Goal: Information Seeking & Learning: Learn about a topic

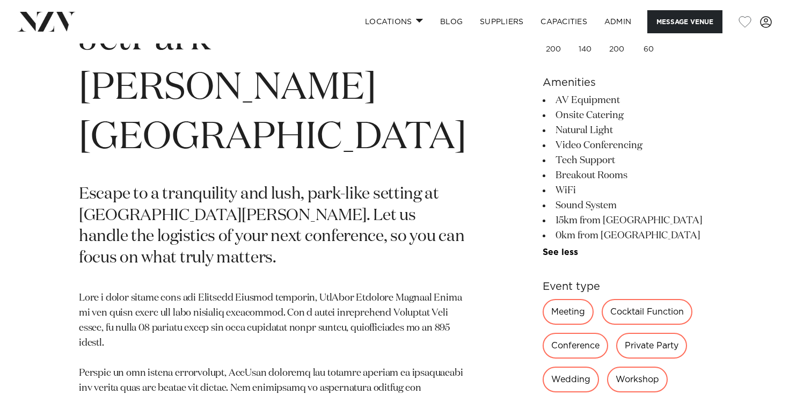
scroll to position [456, 0]
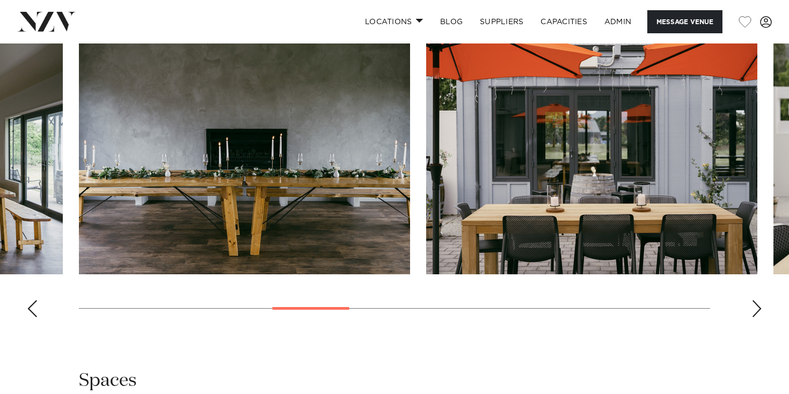
scroll to position [1182, 0]
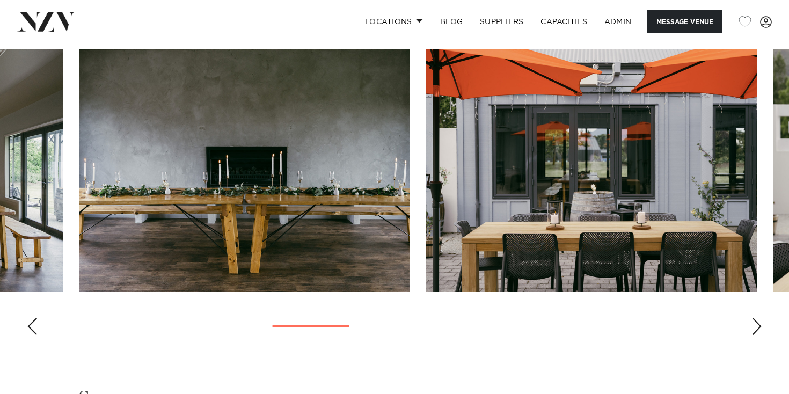
click at [31, 302] on swiper-container at bounding box center [394, 196] width 789 height 295
click at [31, 318] on div "Previous slide" at bounding box center [32, 326] width 11 height 17
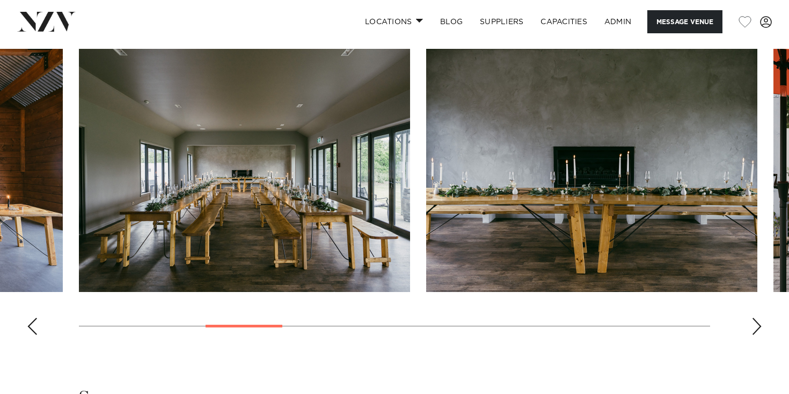
click at [31, 318] on div "Previous slide" at bounding box center [32, 326] width 11 height 17
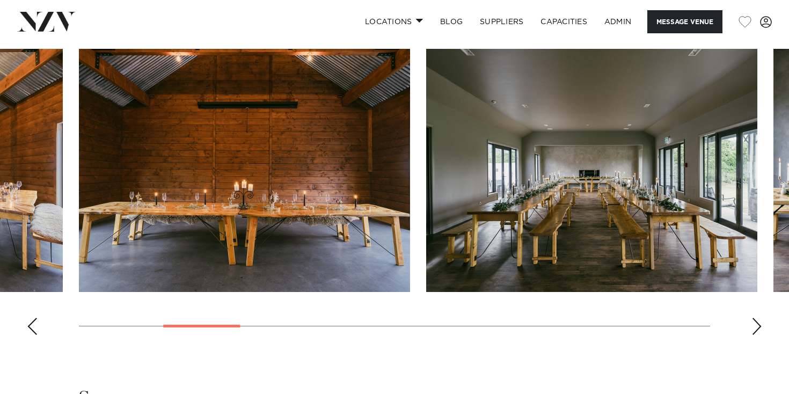
click at [31, 318] on div "Previous slide" at bounding box center [32, 326] width 11 height 17
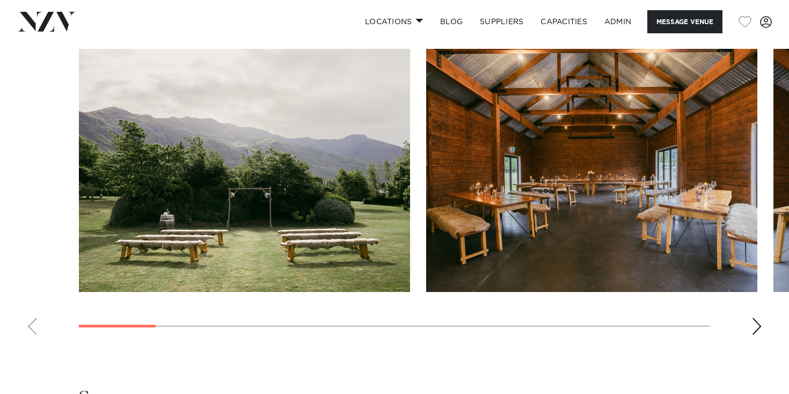
click at [749, 309] on swiper-container at bounding box center [394, 196] width 789 height 295
click at [754, 318] on div "Next slide" at bounding box center [756, 326] width 11 height 17
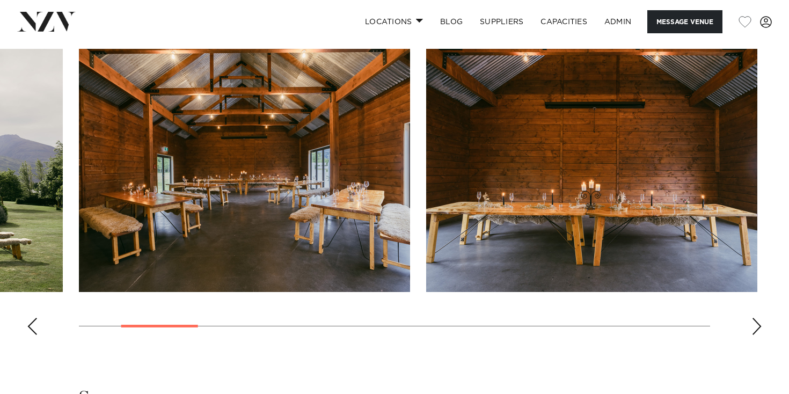
click at [754, 318] on div "Next slide" at bounding box center [756, 326] width 11 height 17
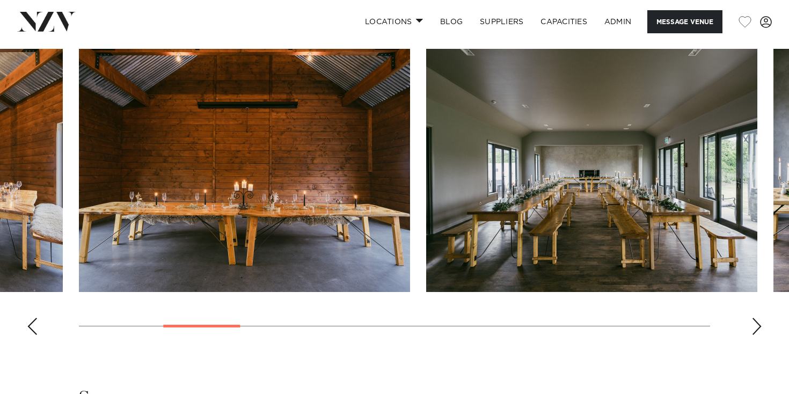
click at [597, 135] on img "4 / 15" at bounding box center [591, 170] width 331 height 243
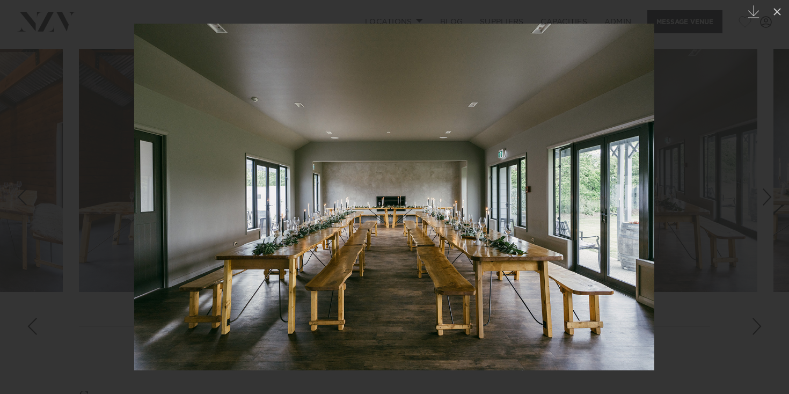
click at [99, 240] on div at bounding box center [394, 197] width 789 height 394
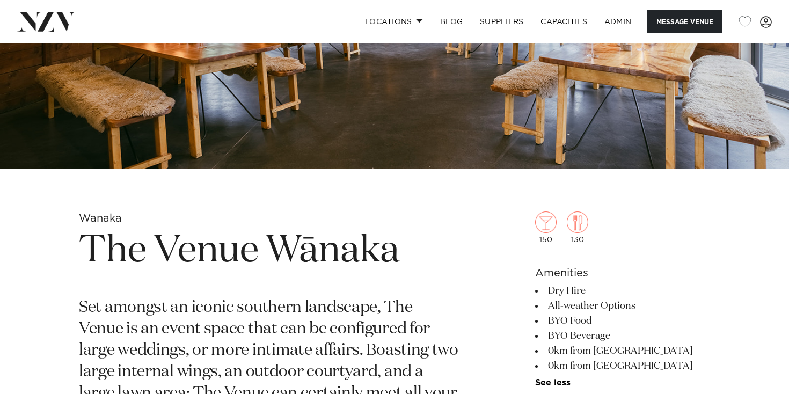
scroll to position [247, 0]
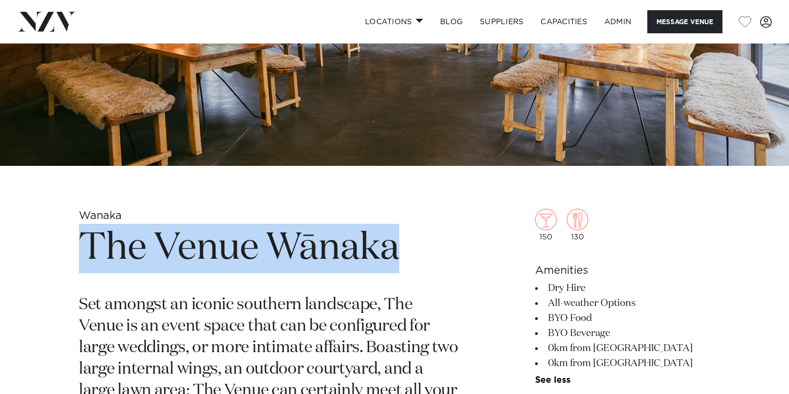
drag, startPoint x: 73, startPoint y: 240, endPoint x: 392, endPoint y: 261, distance: 319.5
copy h1 "The Venue Wānaka"
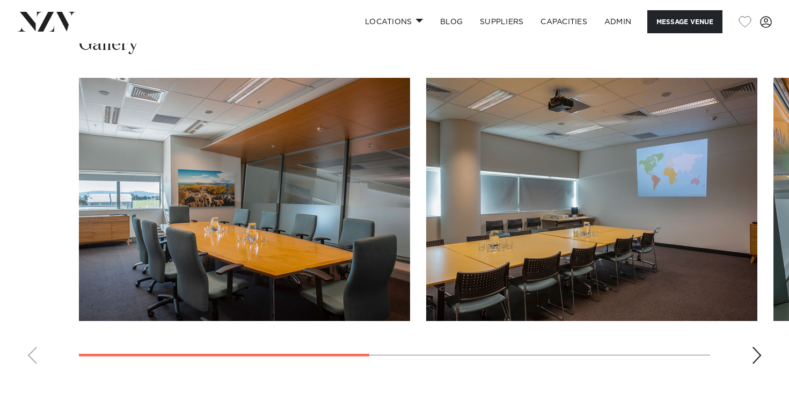
scroll to position [823, 0]
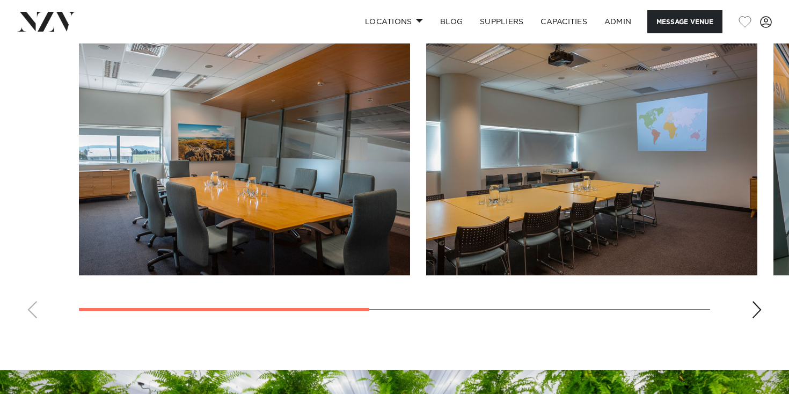
click at [763, 292] on swiper-container at bounding box center [394, 179] width 789 height 295
click at [761, 301] on div "Next slide" at bounding box center [756, 309] width 11 height 17
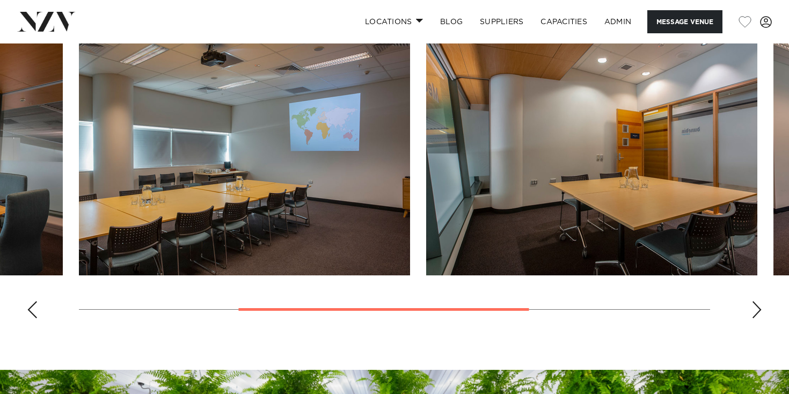
click at [761, 301] on div "Next slide" at bounding box center [756, 309] width 11 height 17
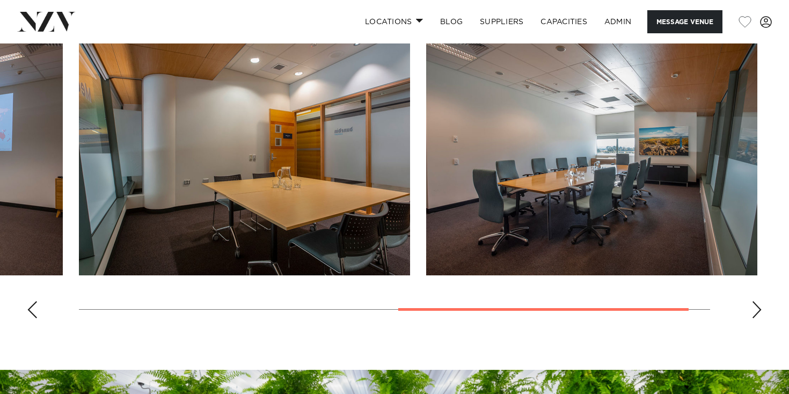
click at [761, 301] on div "Next slide" at bounding box center [756, 309] width 11 height 17
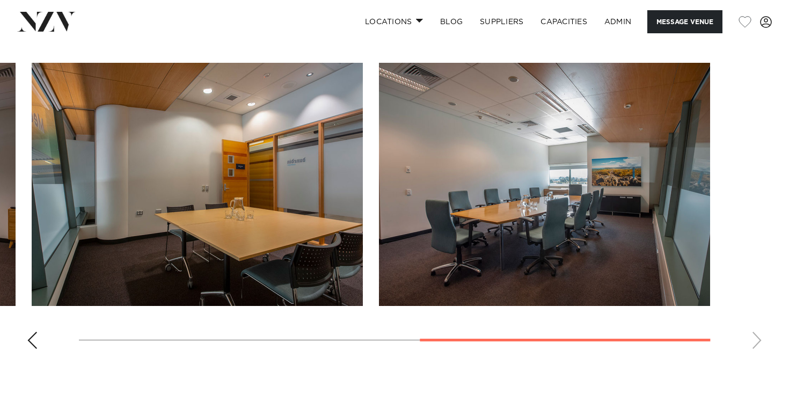
scroll to position [812, 0]
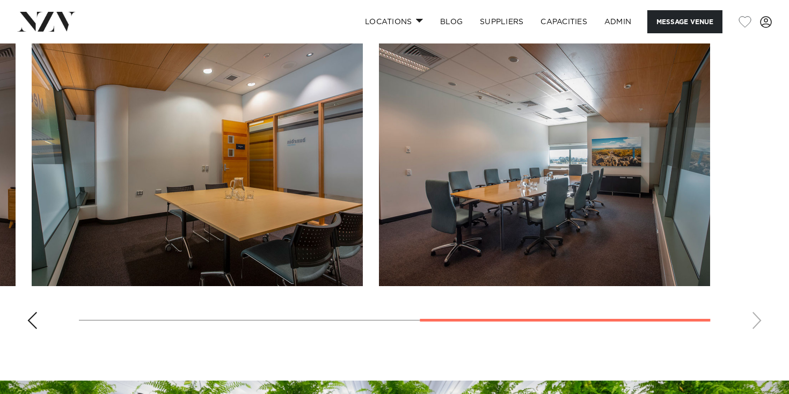
click at [31, 312] on div "Previous slide" at bounding box center [32, 320] width 11 height 17
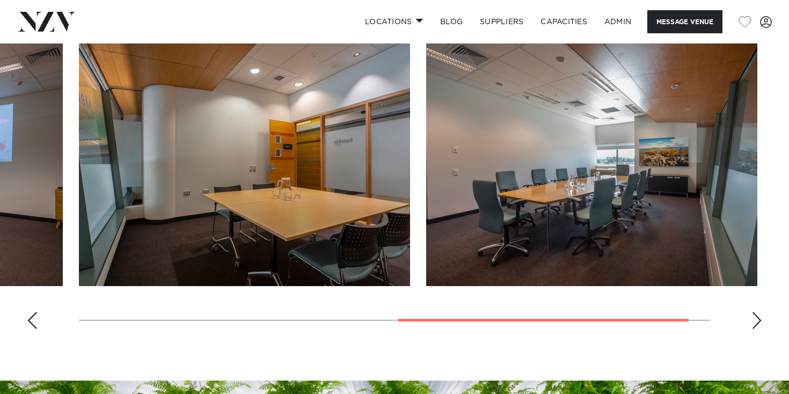
click at [31, 312] on div "Previous slide" at bounding box center [32, 320] width 11 height 17
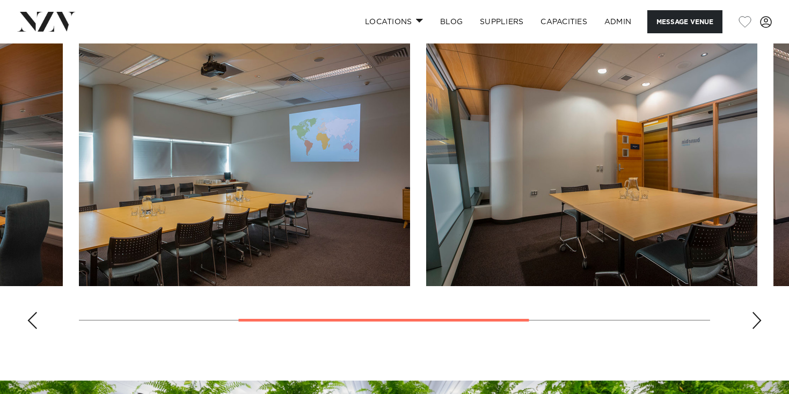
click at [31, 312] on div "Previous slide" at bounding box center [32, 320] width 11 height 17
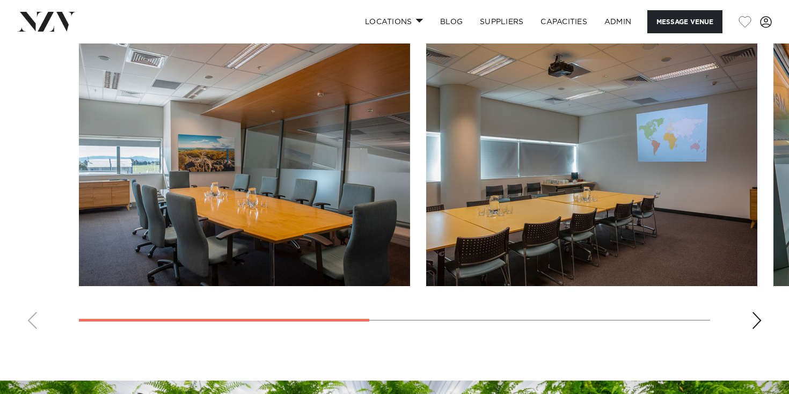
click at [31, 305] on swiper-container at bounding box center [394, 190] width 789 height 295
click at [283, 215] on img "1 / 4" at bounding box center [244, 164] width 331 height 243
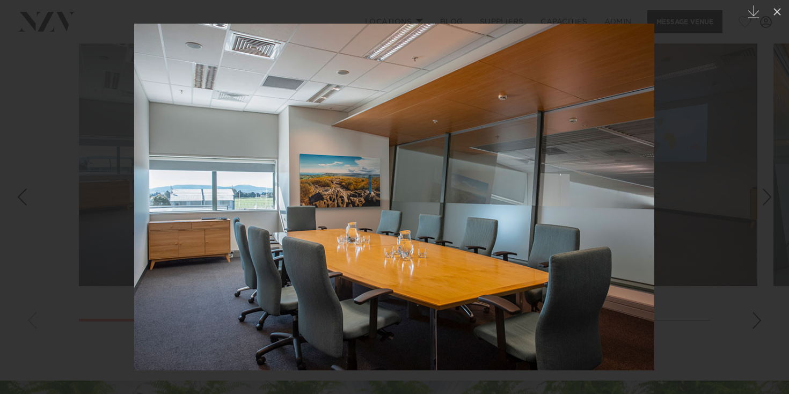
click at [32, 109] on div at bounding box center [394, 197] width 789 height 394
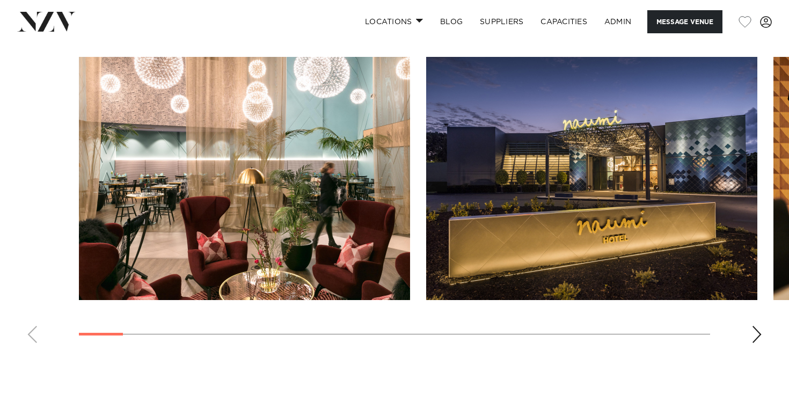
scroll to position [1414, 0]
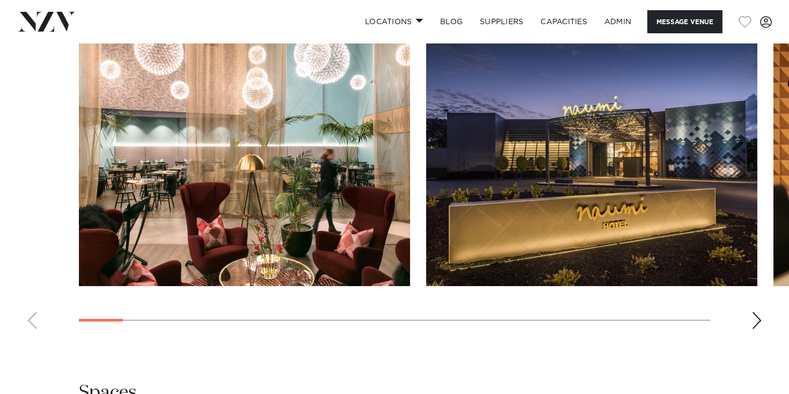
click at [759, 320] on div "Next slide" at bounding box center [756, 320] width 11 height 17
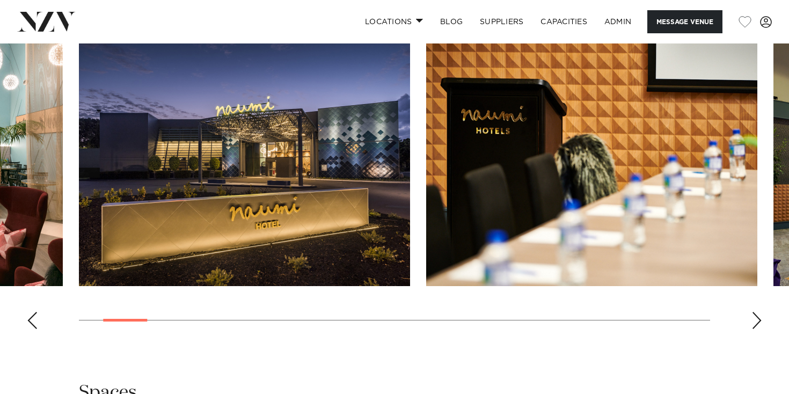
click at [759, 320] on div "Next slide" at bounding box center [756, 320] width 11 height 17
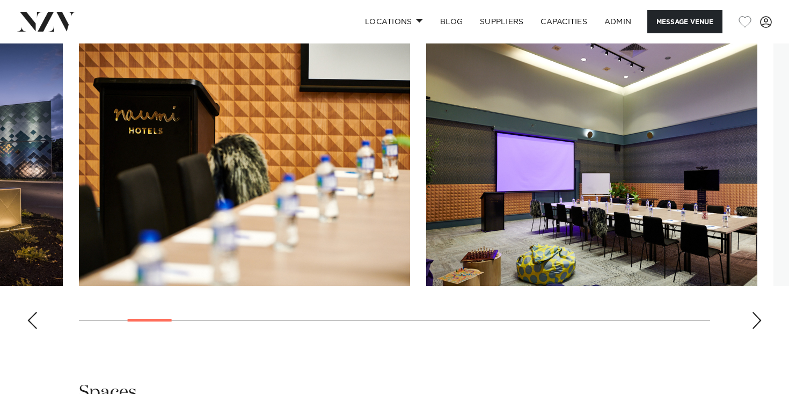
click at [759, 320] on div "Next slide" at bounding box center [756, 320] width 11 height 17
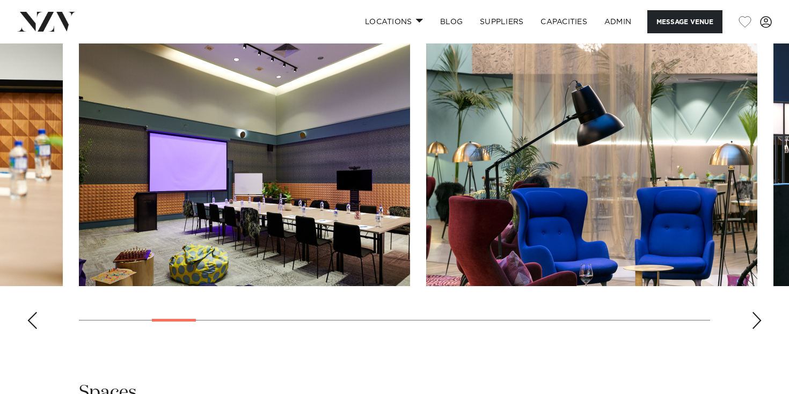
click at [759, 320] on div "Next slide" at bounding box center [756, 320] width 11 height 17
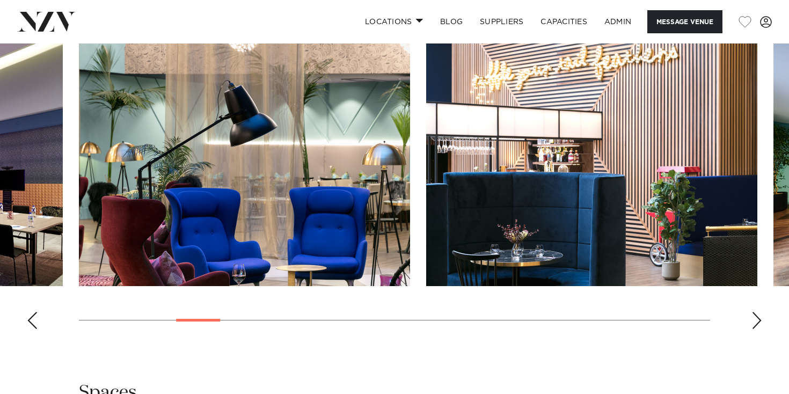
click at [759, 320] on div "Next slide" at bounding box center [756, 320] width 11 height 17
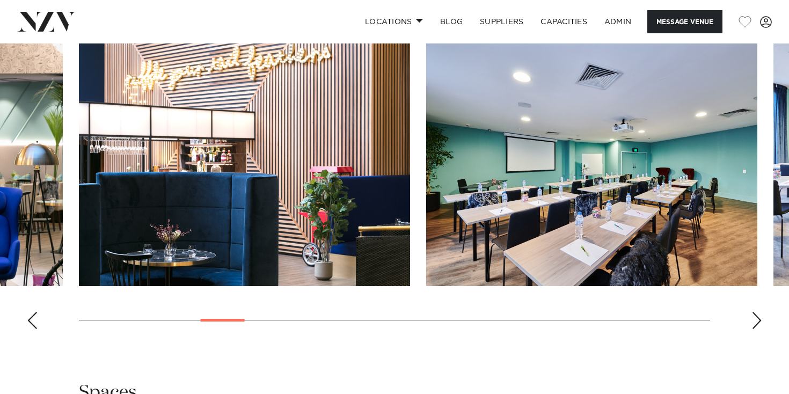
click at [759, 320] on div "Next slide" at bounding box center [756, 320] width 11 height 17
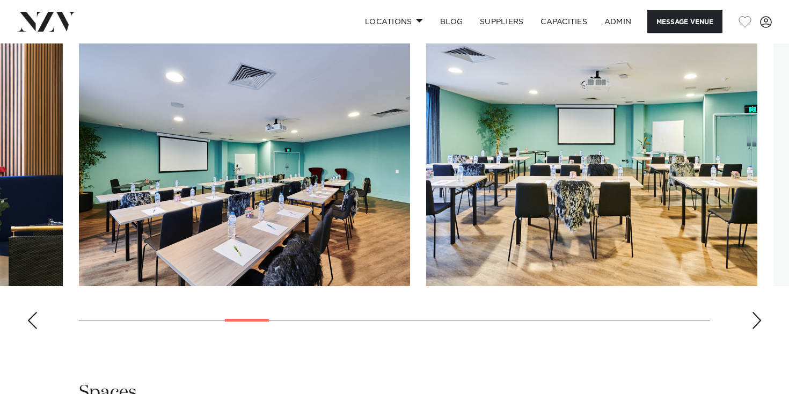
click at [759, 320] on div "Next slide" at bounding box center [756, 320] width 11 height 17
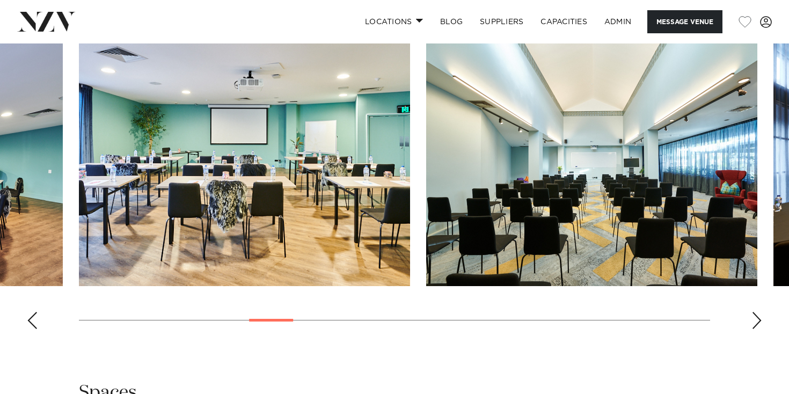
click at [759, 320] on div "Next slide" at bounding box center [756, 320] width 11 height 17
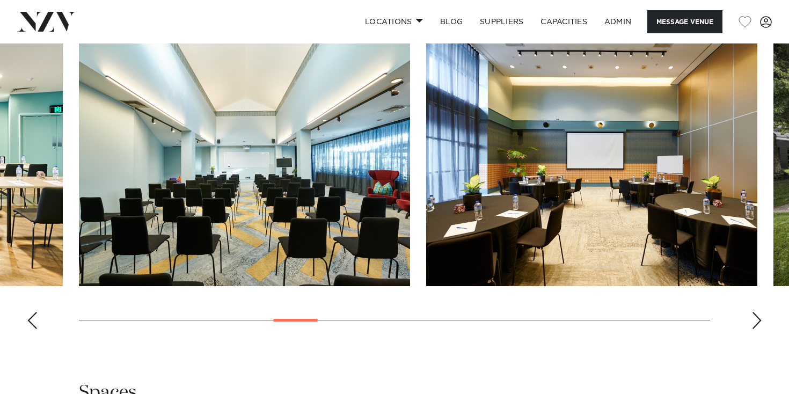
click at [759, 320] on div "Next slide" at bounding box center [756, 320] width 11 height 17
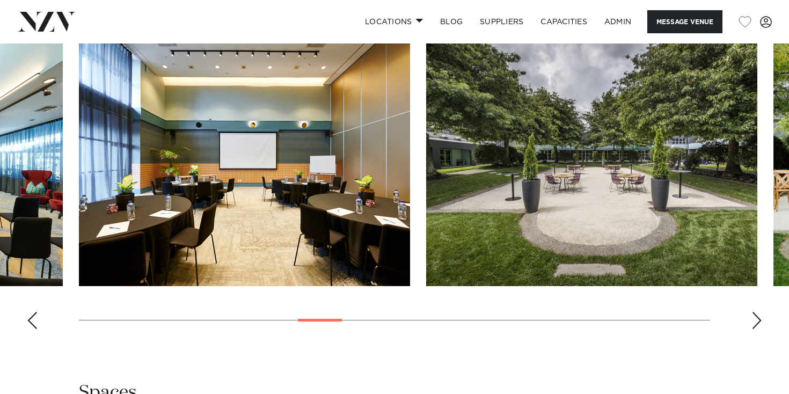
click at [759, 320] on div "Next slide" at bounding box center [756, 320] width 11 height 17
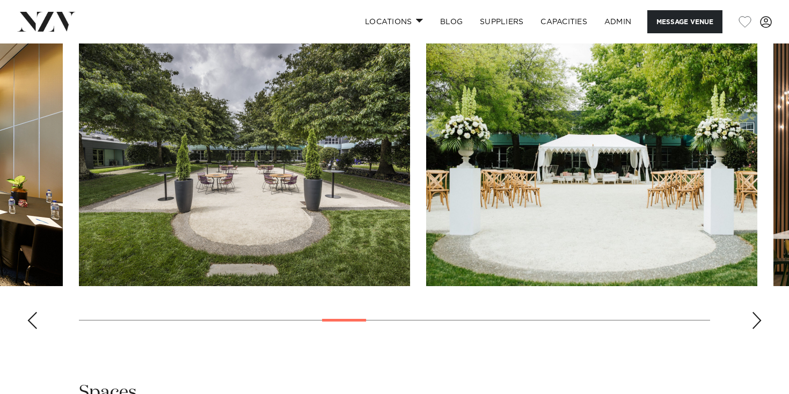
click at [759, 320] on div "Next slide" at bounding box center [756, 320] width 11 height 17
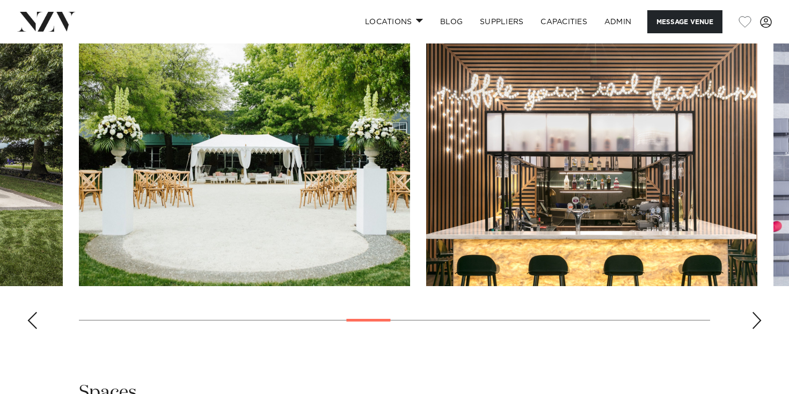
click at [759, 320] on div "Next slide" at bounding box center [756, 320] width 11 height 17
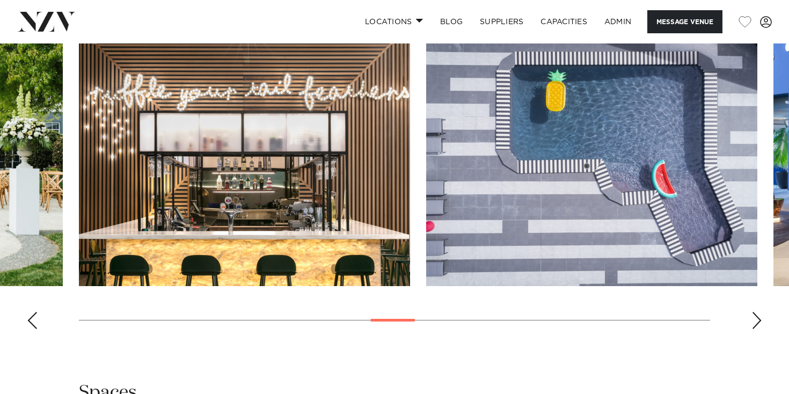
click at [759, 320] on div "Next slide" at bounding box center [756, 320] width 11 height 17
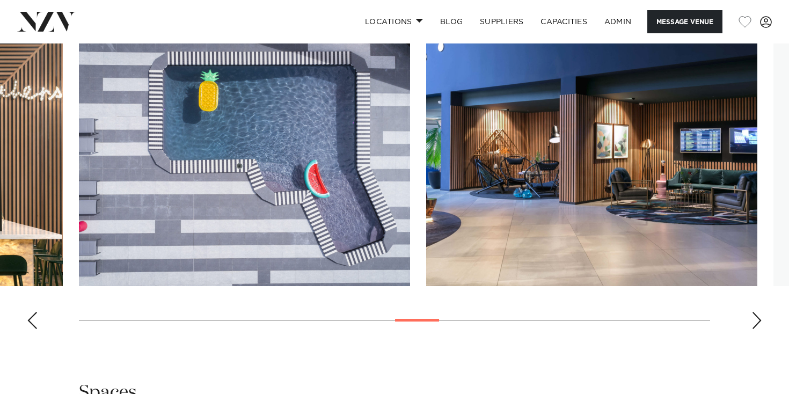
click at [759, 320] on div "Next slide" at bounding box center [756, 320] width 11 height 17
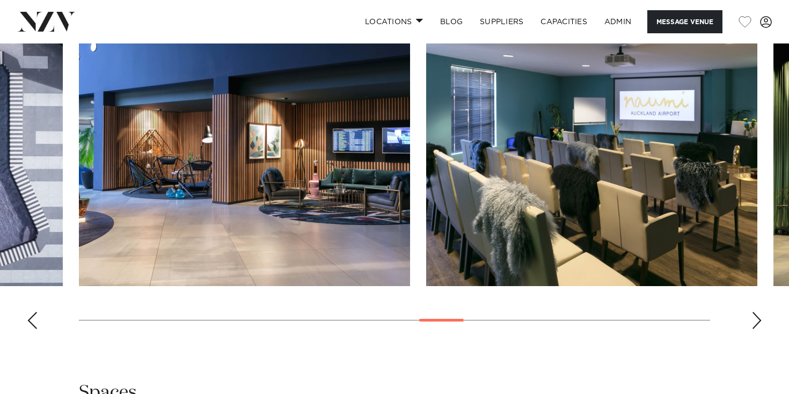
click at [759, 320] on div "Next slide" at bounding box center [756, 320] width 11 height 17
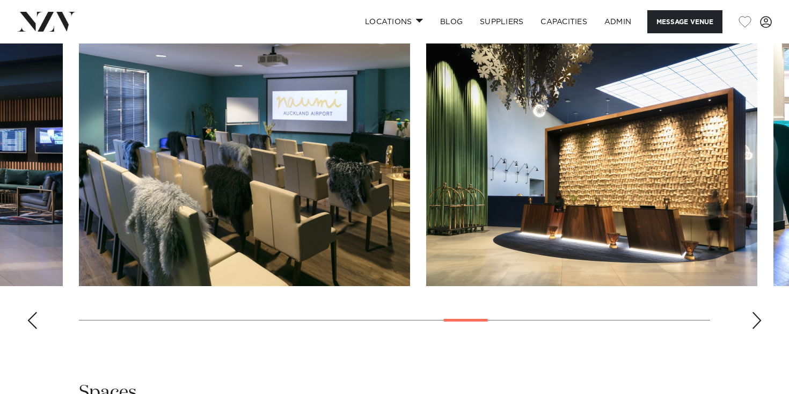
click at [759, 320] on div "Next slide" at bounding box center [756, 320] width 11 height 17
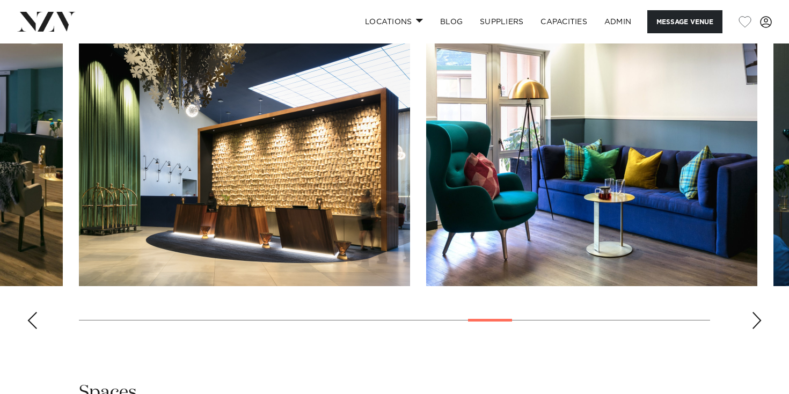
click at [759, 320] on div "Next slide" at bounding box center [756, 320] width 11 height 17
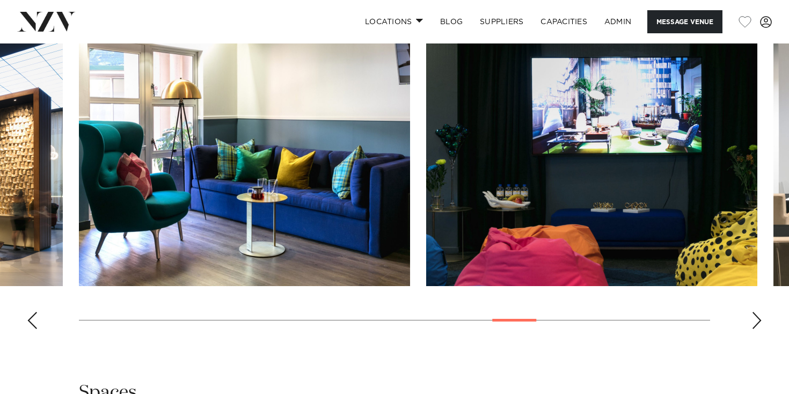
click at [759, 320] on div "Next slide" at bounding box center [756, 320] width 11 height 17
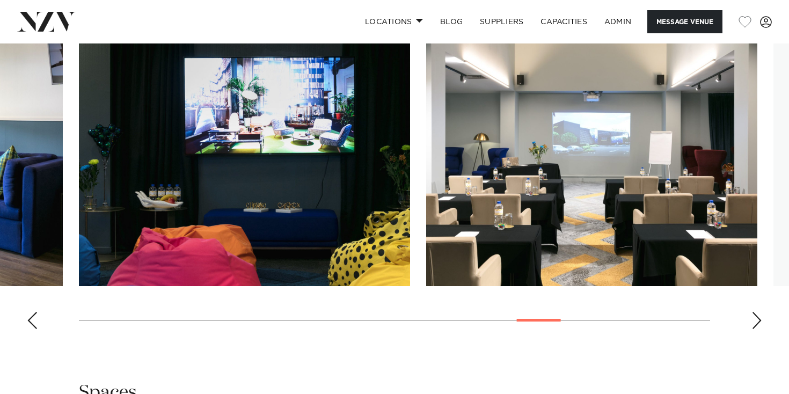
click at [759, 320] on div "Next slide" at bounding box center [756, 320] width 11 height 17
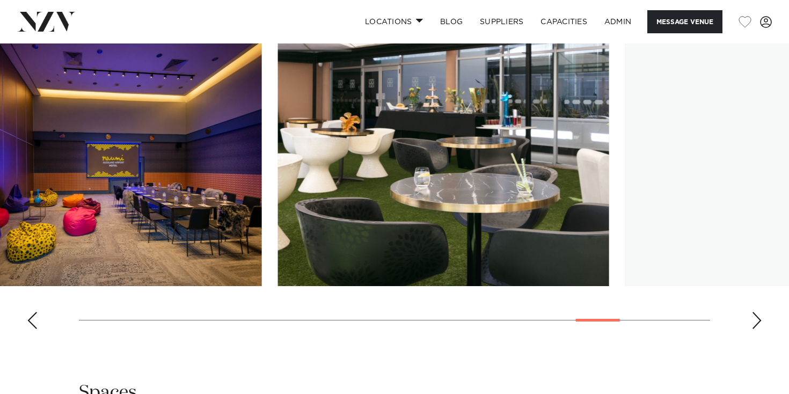
click at [0, 301] on swiper-container at bounding box center [394, 190] width 789 height 295
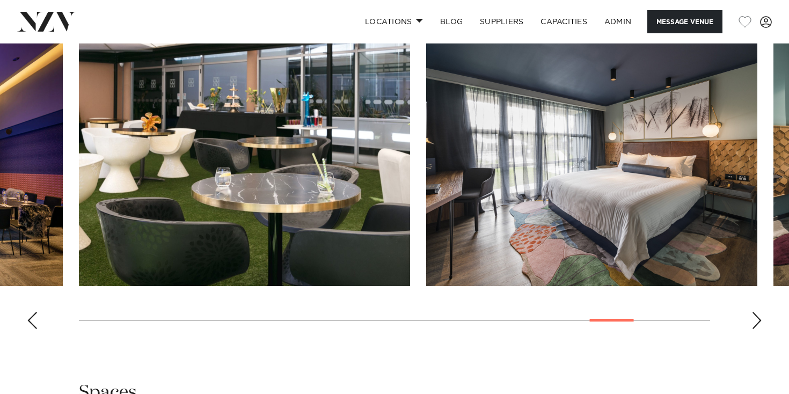
click at [764, 320] on swiper-container at bounding box center [394, 190] width 789 height 295
click at [753, 323] on div "Next slide" at bounding box center [756, 320] width 11 height 17
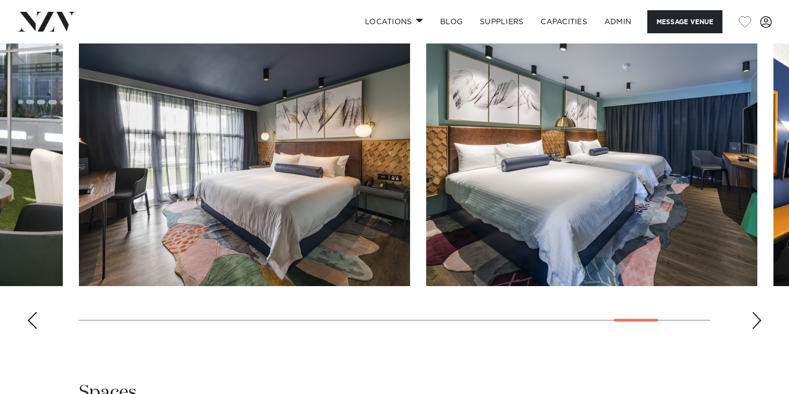
click at [753, 323] on div "Next slide" at bounding box center [756, 320] width 11 height 17
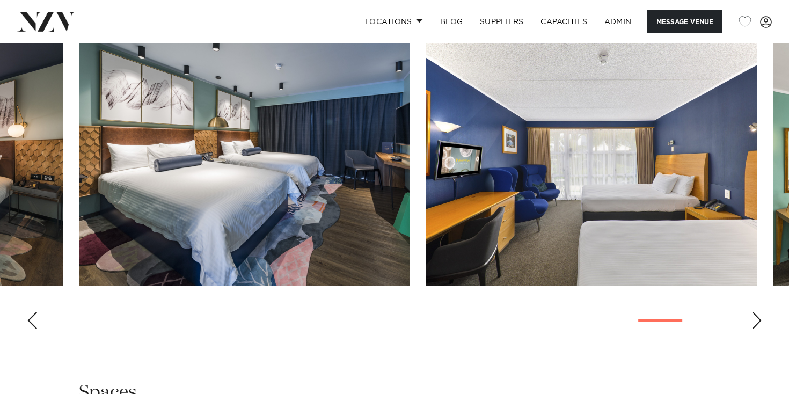
click at [753, 323] on div "Next slide" at bounding box center [756, 320] width 11 height 17
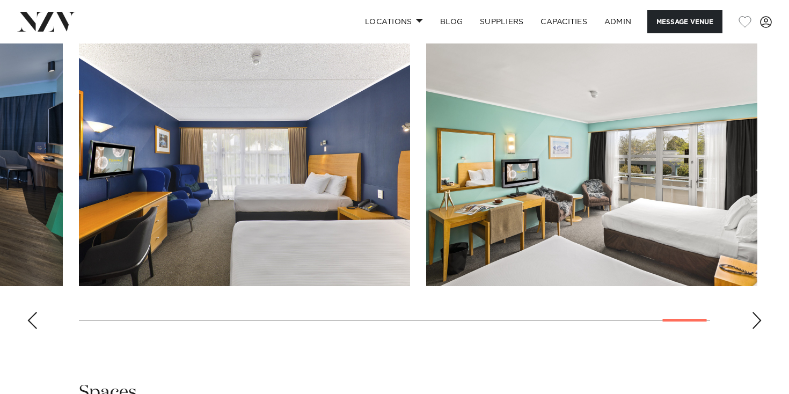
click at [34, 317] on div "Previous slide" at bounding box center [32, 320] width 11 height 17
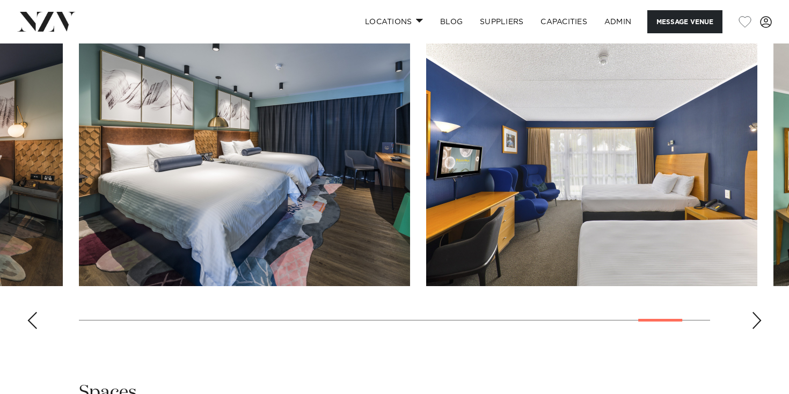
click at [34, 317] on div "Previous slide" at bounding box center [32, 320] width 11 height 17
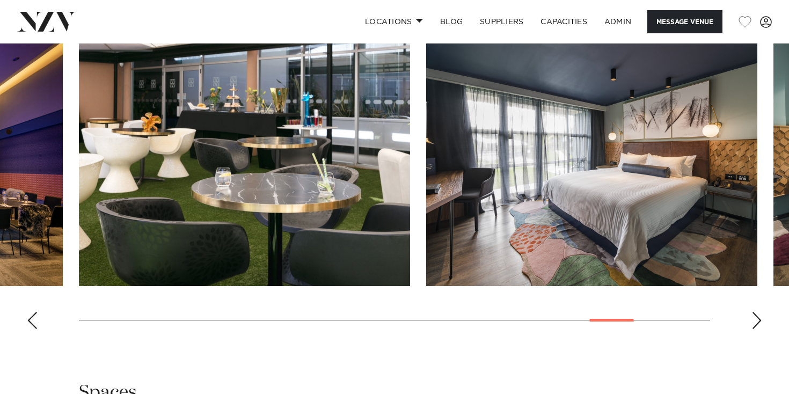
click at [34, 317] on div "Previous slide" at bounding box center [32, 320] width 11 height 17
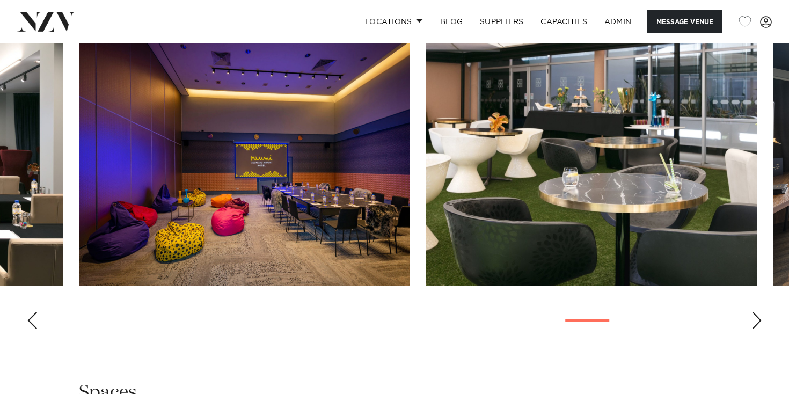
click at [34, 317] on div "Previous slide" at bounding box center [32, 320] width 11 height 17
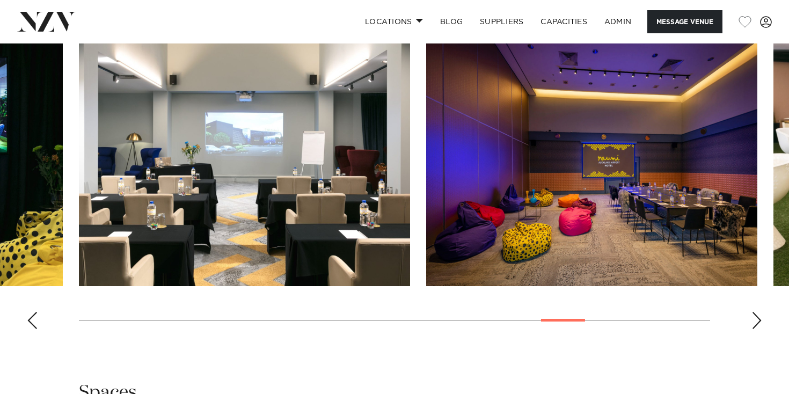
click at [29, 323] on div "Previous slide" at bounding box center [32, 320] width 11 height 17
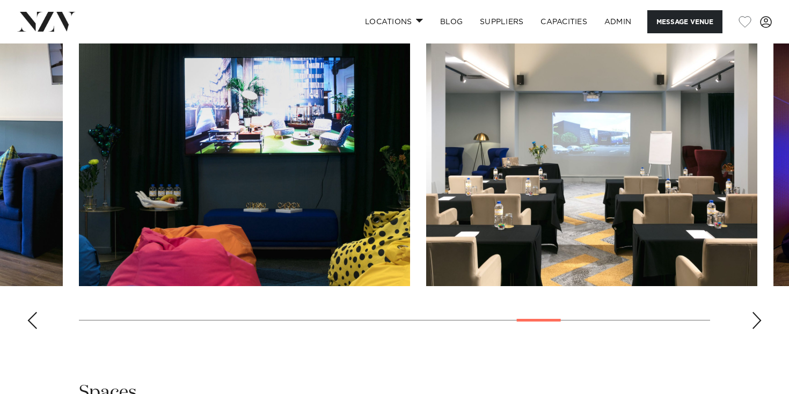
click at [29, 323] on div "Previous slide" at bounding box center [32, 320] width 11 height 17
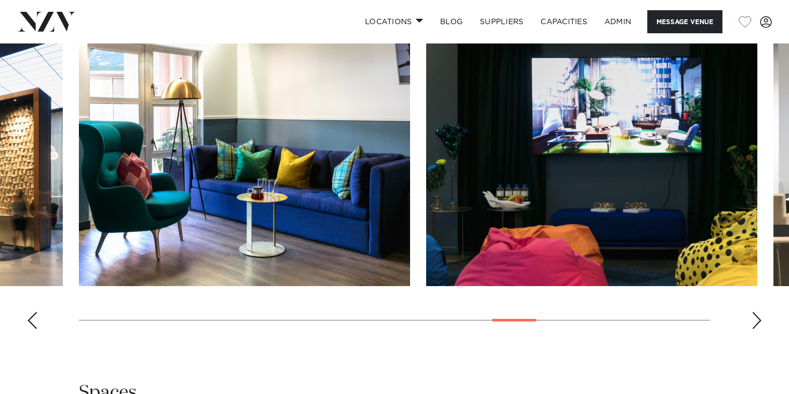
click at [29, 323] on div "Previous slide" at bounding box center [32, 320] width 11 height 17
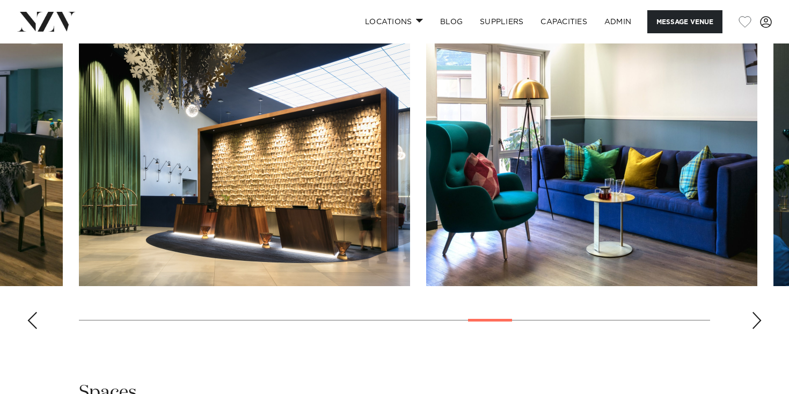
click at [29, 323] on div "Previous slide" at bounding box center [32, 320] width 11 height 17
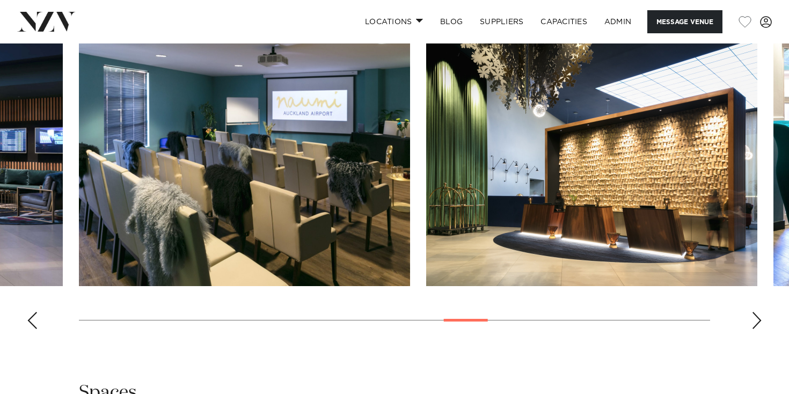
click at [29, 323] on div "Previous slide" at bounding box center [32, 320] width 11 height 17
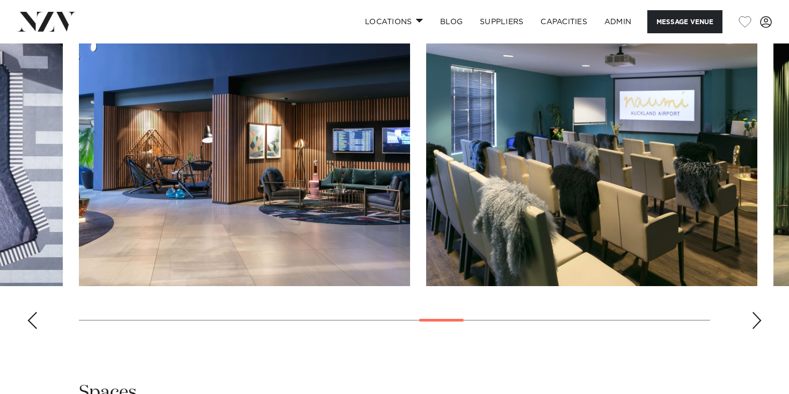
click at [583, 124] on img "16 / 26" at bounding box center [591, 164] width 331 height 243
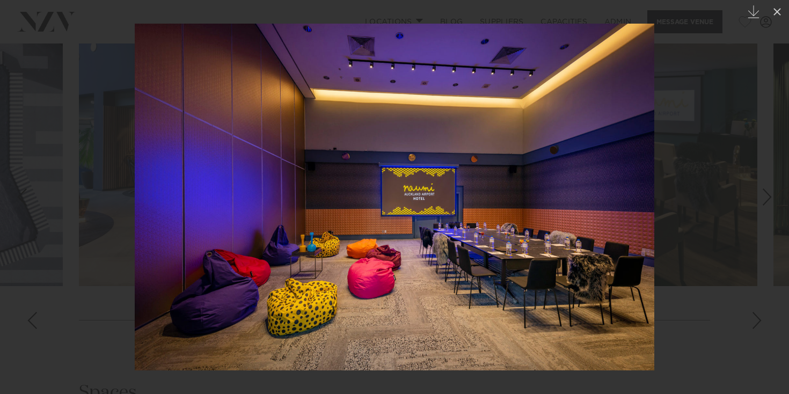
click at [78, 129] on div at bounding box center [394, 197] width 789 height 394
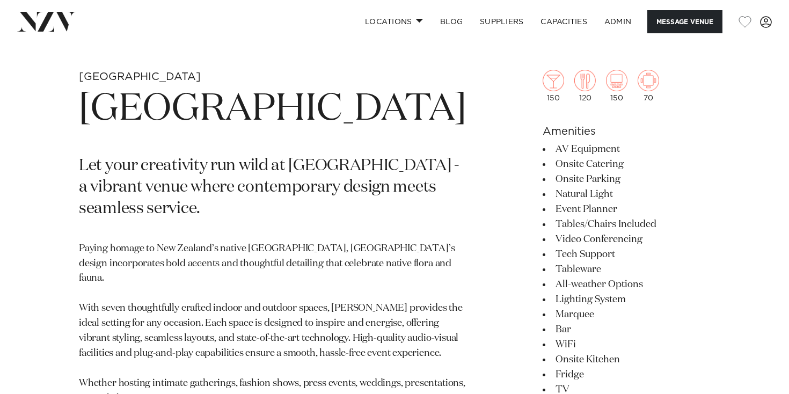
scroll to position [387, 0]
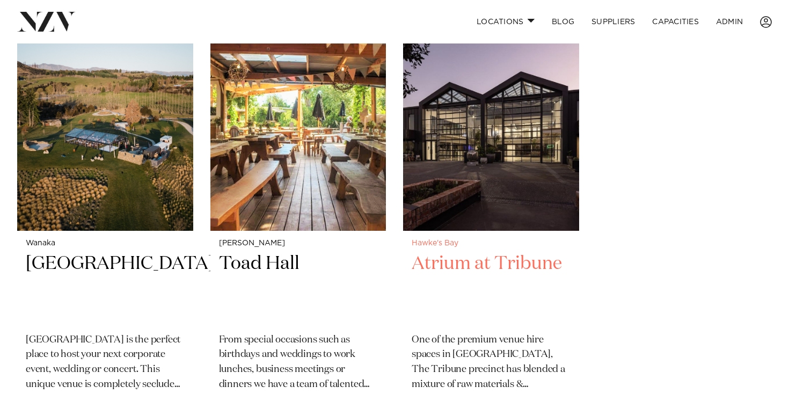
scroll to position [9664, 0]
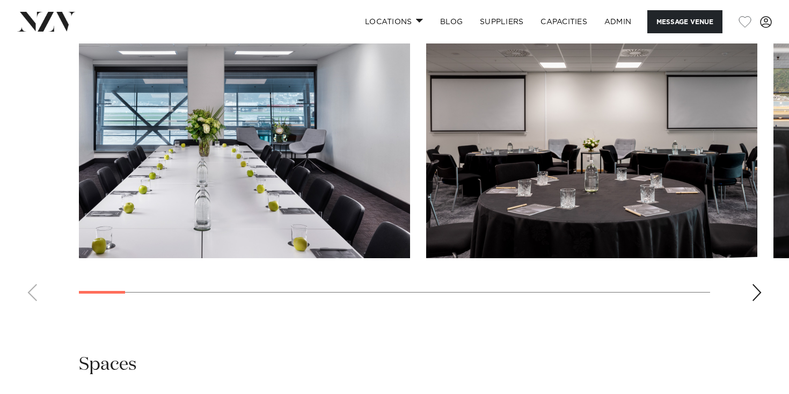
scroll to position [1516, 0]
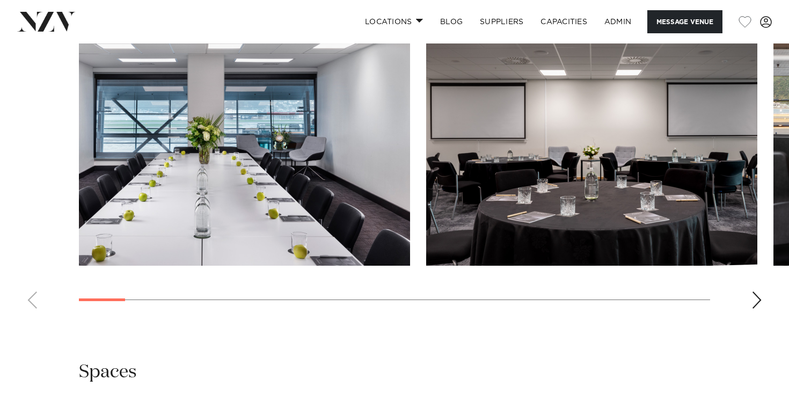
click at [696, 251] on img "2 / 25" at bounding box center [591, 144] width 331 height 243
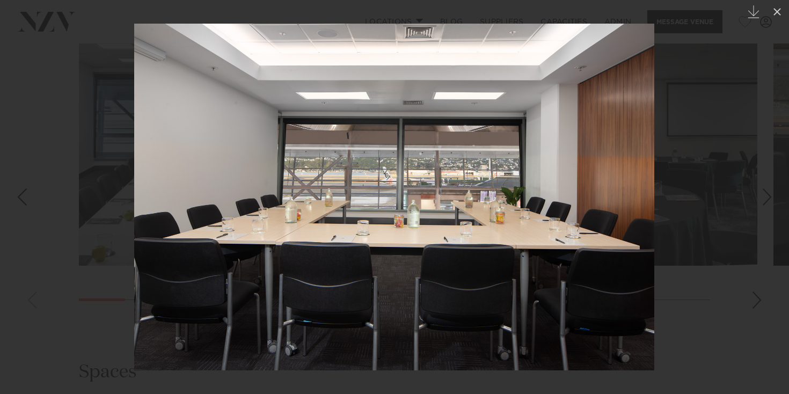
click at [125, 226] on div at bounding box center [394, 197] width 789 height 394
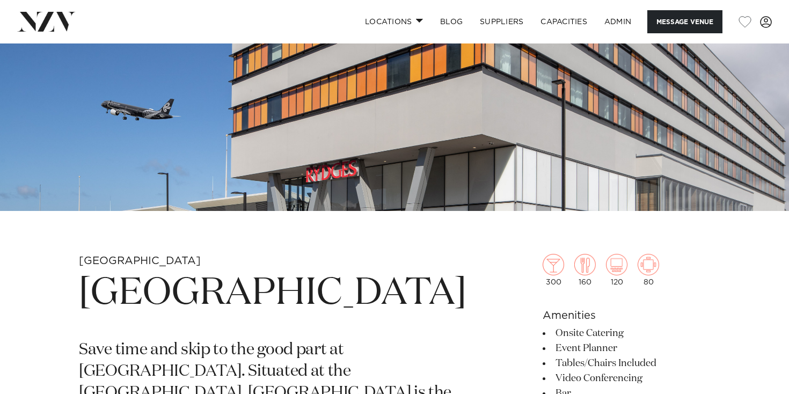
scroll to position [310, 0]
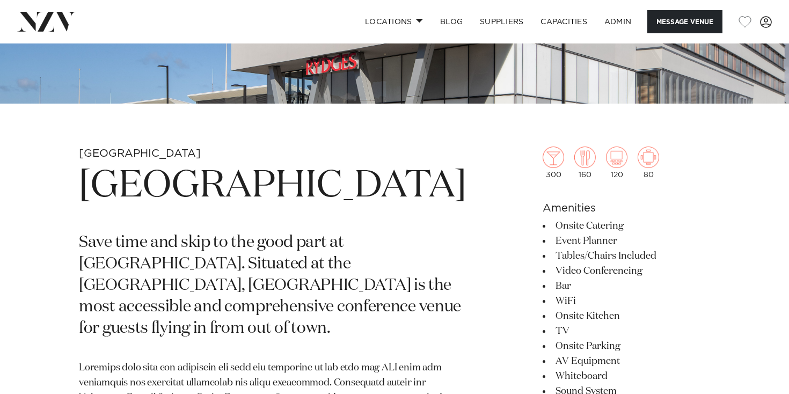
drag, startPoint x: 210, startPoint y: 251, endPoint x: 78, endPoint y: 193, distance: 143.5
copy h1 "Rydges Wellington Airport"
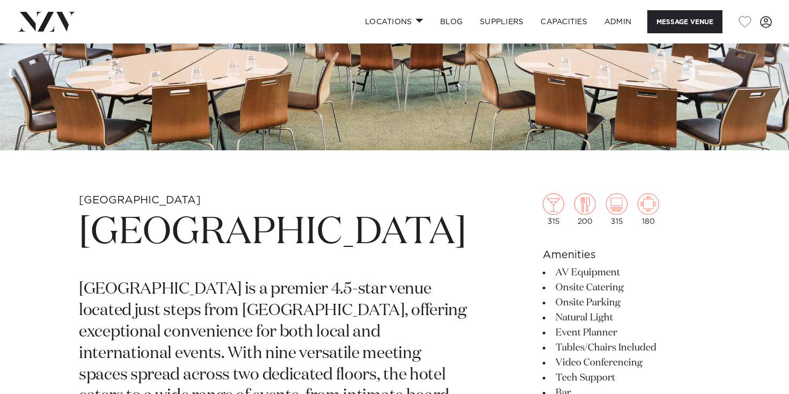
scroll to position [259, 0]
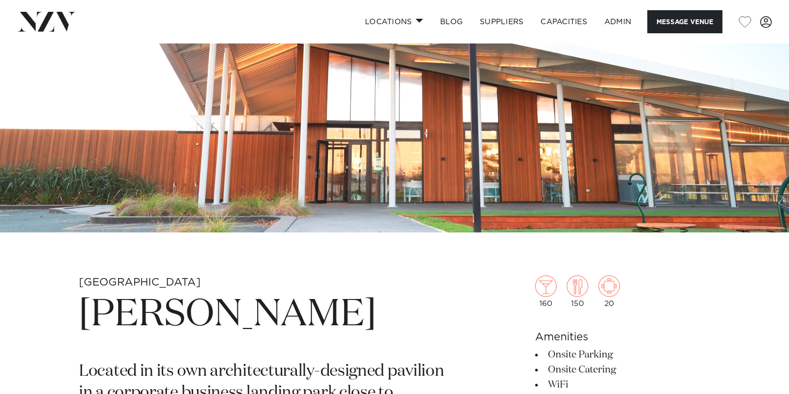
scroll to position [30, 0]
